Goal: Task Accomplishment & Management: Manage account settings

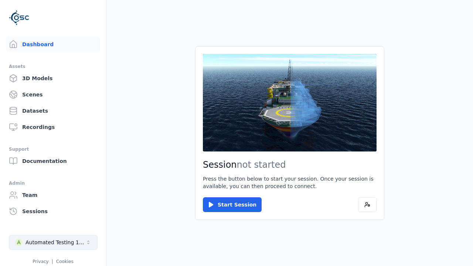
click at [53, 242] on div "Automated Testing 1 - Playwright" at bounding box center [55, 241] width 60 height 7
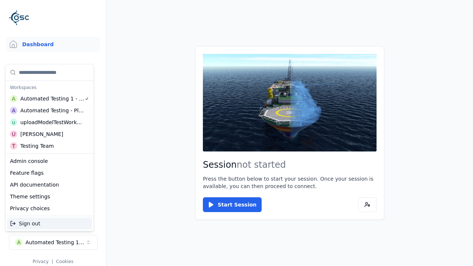
click at [48, 110] on div "Automated Testing - Playwright" at bounding box center [52, 110] width 64 height 7
click at [236, 133] on html "Support Dashboard Assets 3D Models Scenes Datasets Recordings Support Documenta…" at bounding box center [236, 133] width 473 height 266
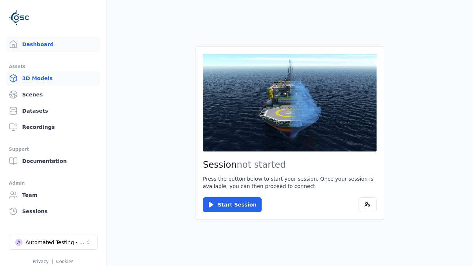
click at [53, 78] on link "3D Models" at bounding box center [53, 78] width 94 height 15
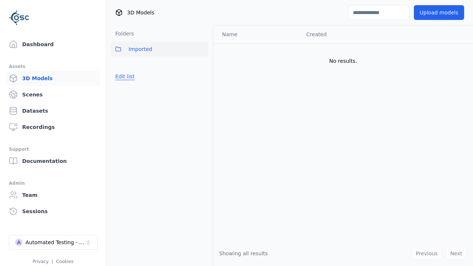
click at [125, 76] on button "Edit list" at bounding box center [125, 76] width 28 height 13
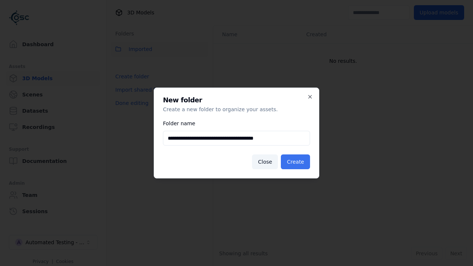
type input "**********"
click at [295, 162] on button "Create" at bounding box center [295, 161] width 29 height 15
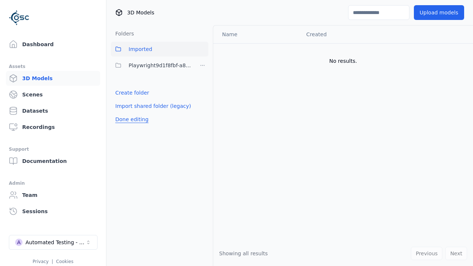
click at [131, 119] on button "Done editing" at bounding box center [132, 119] width 42 height 13
click at [125, 113] on button "Done editing" at bounding box center [132, 119] width 42 height 13
click at [202, 65] on html "Support Dashboard Assets 3D Models Scenes Datasets Recordings Support Documenta…" at bounding box center [236, 133] width 473 height 266
click at [202, 104] on div "Rename" at bounding box center [202, 104] width 49 height 12
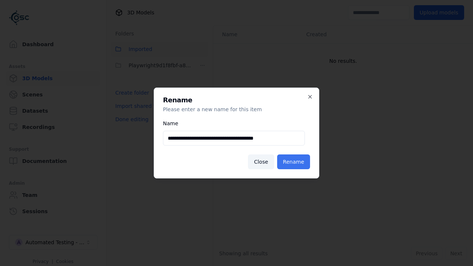
click at [234, 138] on input "**********" at bounding box center [234, 138] width 142 height 15
type input "**********"
click at [293, 162] on button "Rename" at bounding box center [293, 161] width 33 height 15
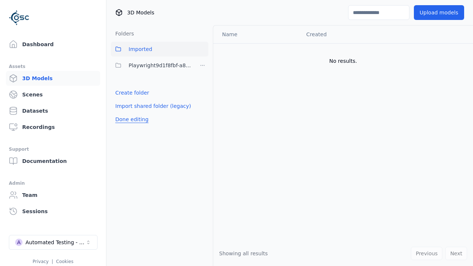
click at [131, 119] on button "Done editing" at bounding box center [132, 119] width 42 height 13
click at [125, 113] on button "Done editing" at bounding box center [132, 119] width 42 height 13
click at [202, 65] on html "Support Dashboard Assets 3D Models Scenes Datasets Recordings Support Documenta…" at bounding box center [236, 133] width 473 height 266
click at [202, 116] on div "Delete" at bounding box center [202, 116] width 49 height 12
